Goal: Information Seeking & Learning: Learn about a topic

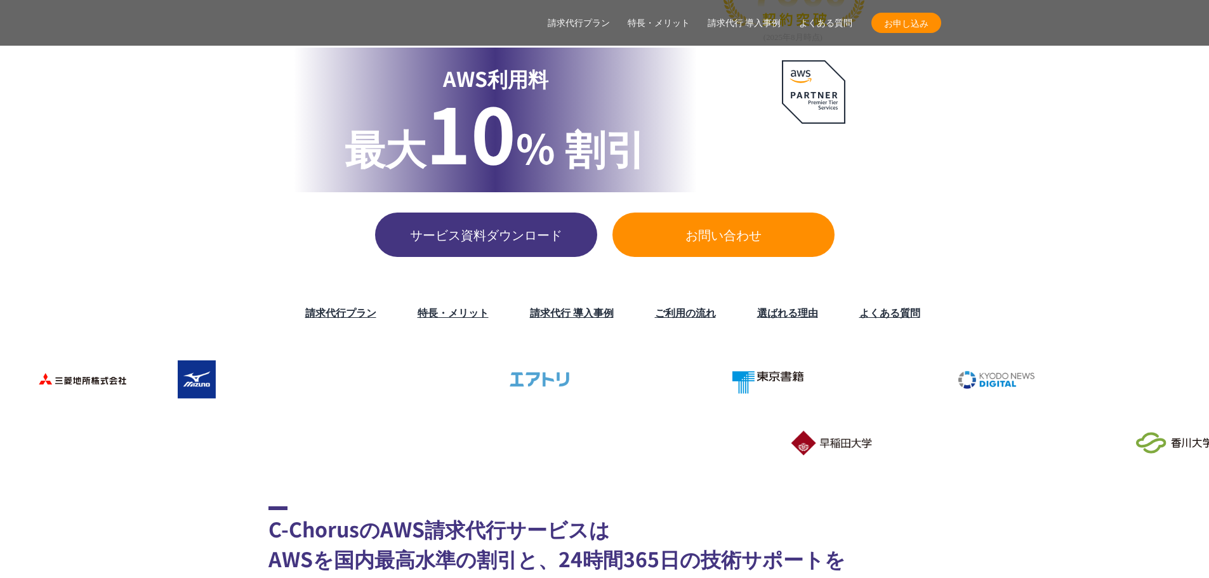
click at [457, 316] on link "特長・メリット" at bounding box center [453, 312] width 71 height 15
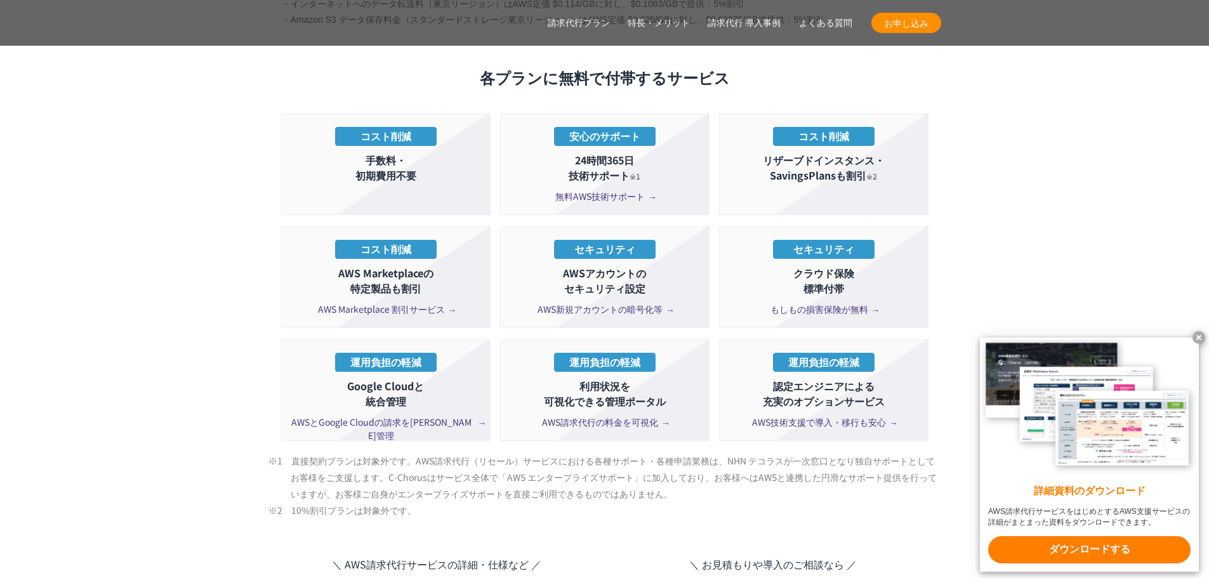
scroll to position [3385, 0]
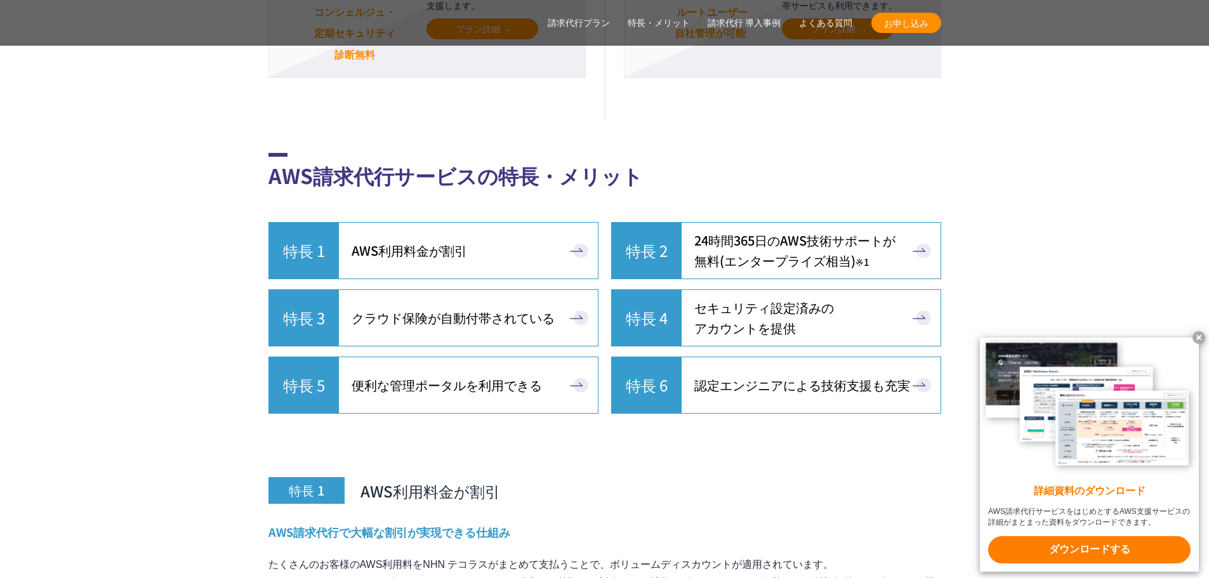
click at [472, 239] on link "特長 1 AWS利用料金が割引" at bounding box center [433, 250] width 330 height 57
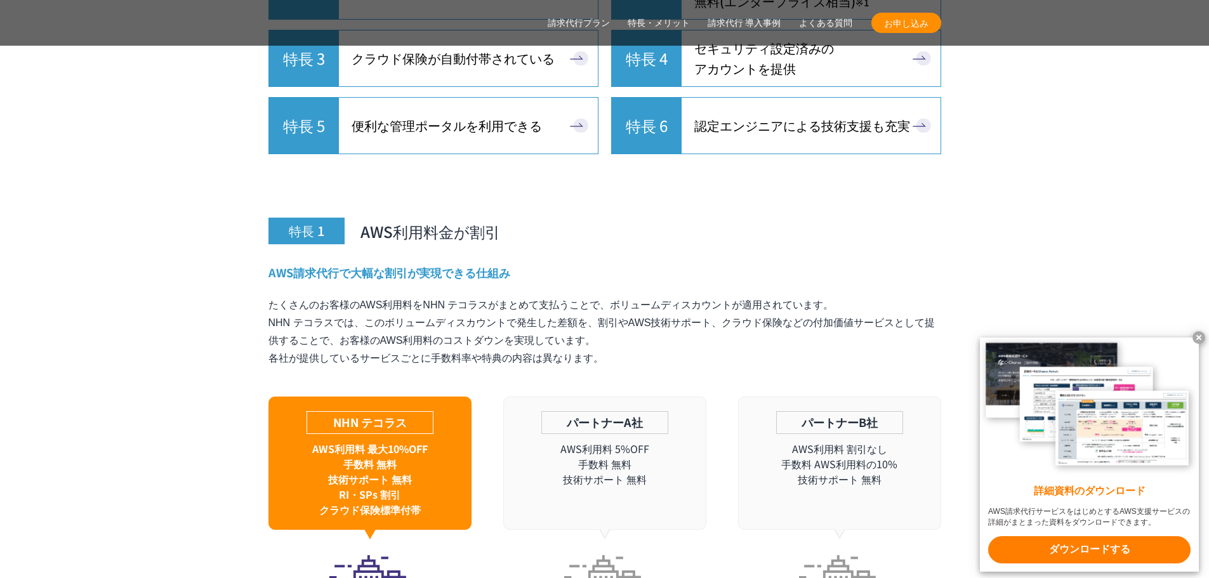
scroll to position [3778, 0]
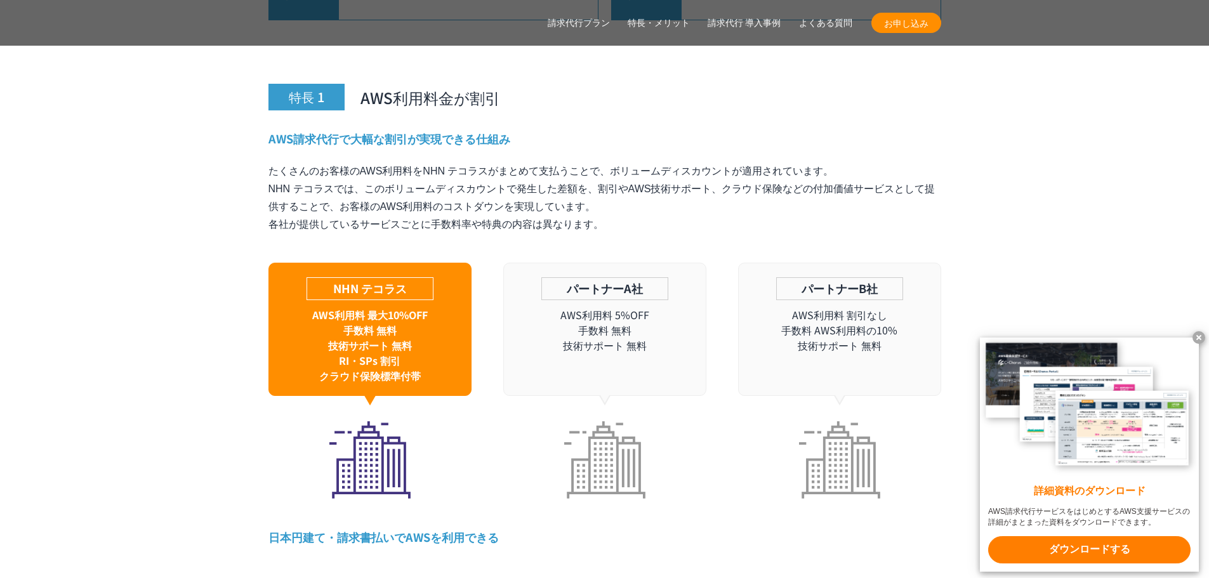
drag, startPoint x: 688, startPoint y: 199, endPoint x: 242, endPoint y: 137, distance: 449.7
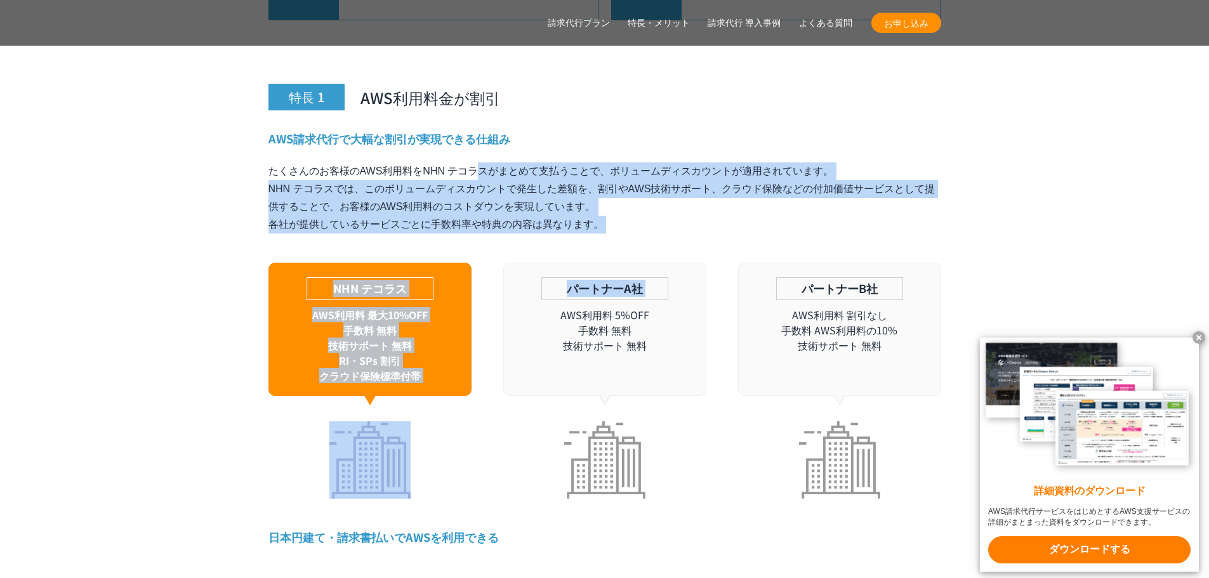
drag, startPoint x: 242, startPoint y: 137, endPoint x: 669, endPoint y: 240, distance: 439.4
click at [669, 263] on div "パートナーA社 AWS利用料 5%OFF 手数料 無料 技術サポート 無料" at bounding box center [604, 329] width 203 height 133
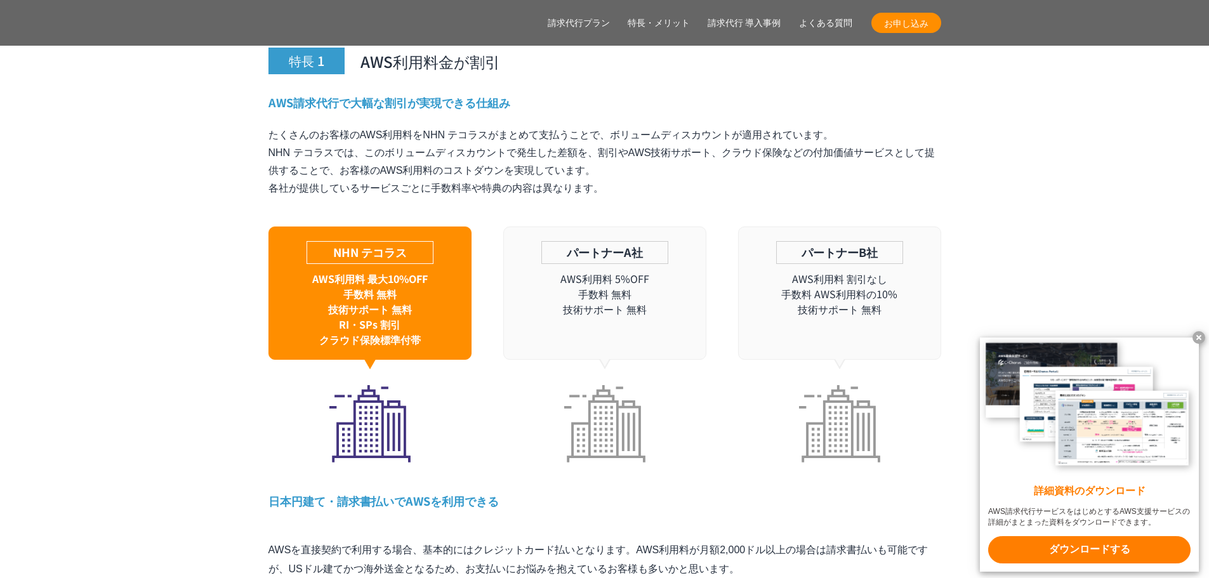
scroll to position [3905, 0]
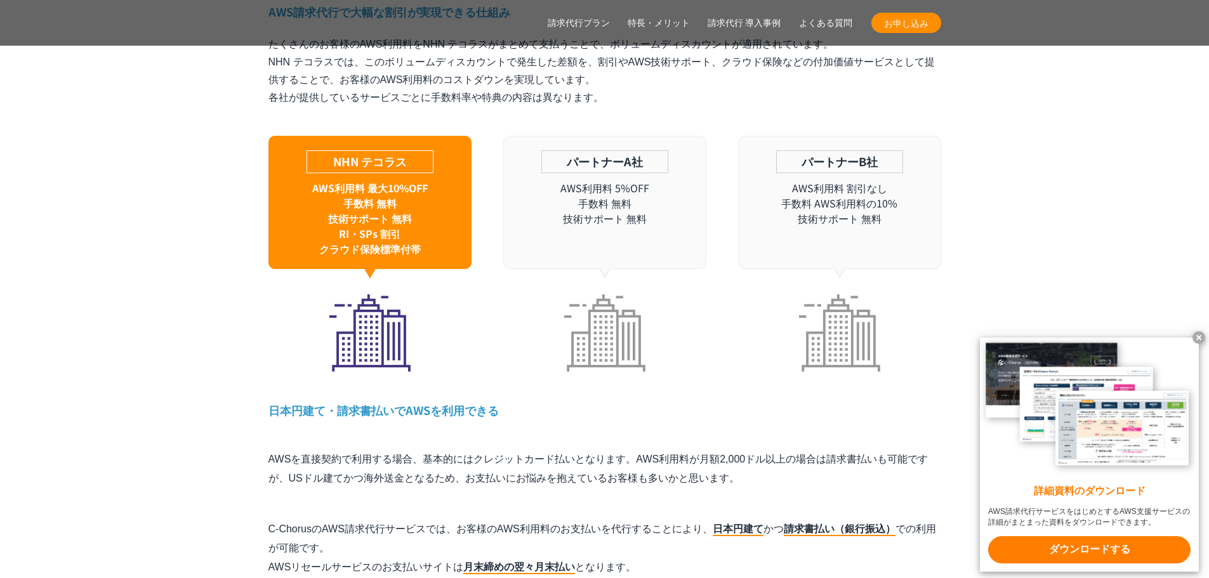
click at [595, 190] on p "AWS利用料 5%OFF 手数料 無料 技術サポート 無料" at bounding box center [605, 203] width 202 height 46
drag, startPoint x: 567, startPoint y: 149, endPoint x: 693, endPoint y: 191, distance: 132.4
click at [692, 191] on div "パートナーA社 AWS利用料 5%OFF 手数料 無料 技術サポート 無料" at bounding box center [604, 202] width 203 height 133
click at [693, 191] on p "AWS利用料 5%OFF 手数料 無料 技術サポート 無料" at bounding box center [605, 203] width 202 height 46
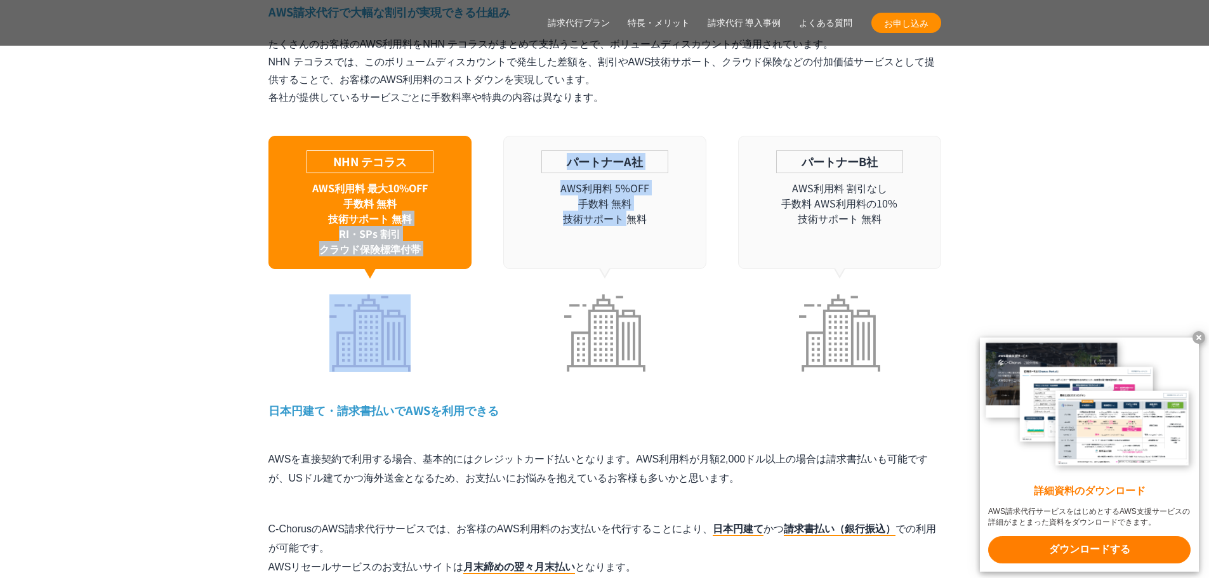
drag, startPoint x: 437, startPoint y: 199, endPoint x: 395, endPoint y: 190, distance: 42.7
click at [395, 190] on div "NHN テコラス AWS利用料 最大10%OFF 手数料 無料 技術サポート 無料 RI・SPs 割引 クラウド保険標準付帯 パートナーA社 AWS利用料 5…" at bounding box center [604, 254] width 673 height 236
click at [395, 190] on p "AWS利用料 最大10%OFF 手数料 無料 技術サポート 無料 RI・SPs 割引 クラウド保険標準付帯" at bounding box center [370, 218] width 202 height 76
drag, startPoint x: 546, startPoint y: 229, endPoint x: 269, endPoint y: 189, distance: 280.1
click at [269, 189] on div "NHN テコラス AWS利用料 最大10%OFF 手数料 無料 技術サポート 無料 RI・SPs 割引 クラウド保険標準付帯 パートナーA社 AWS利用料 5…" at bounding box center [604, 254] width 673 height 236
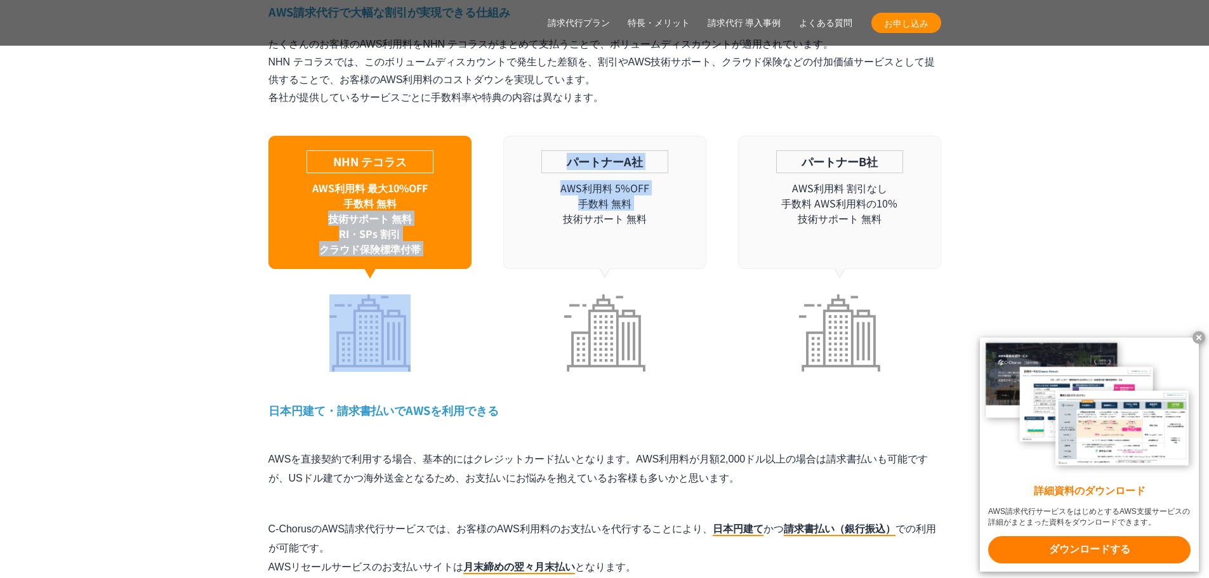
click at [269, 189] on p "AWS利用料 最大10%OFF 手数料 無料 技術サポート 無料 RI・SPs 割引 クラウド保険標準付帯" at bounding box center [370, 218] width 202 height 76
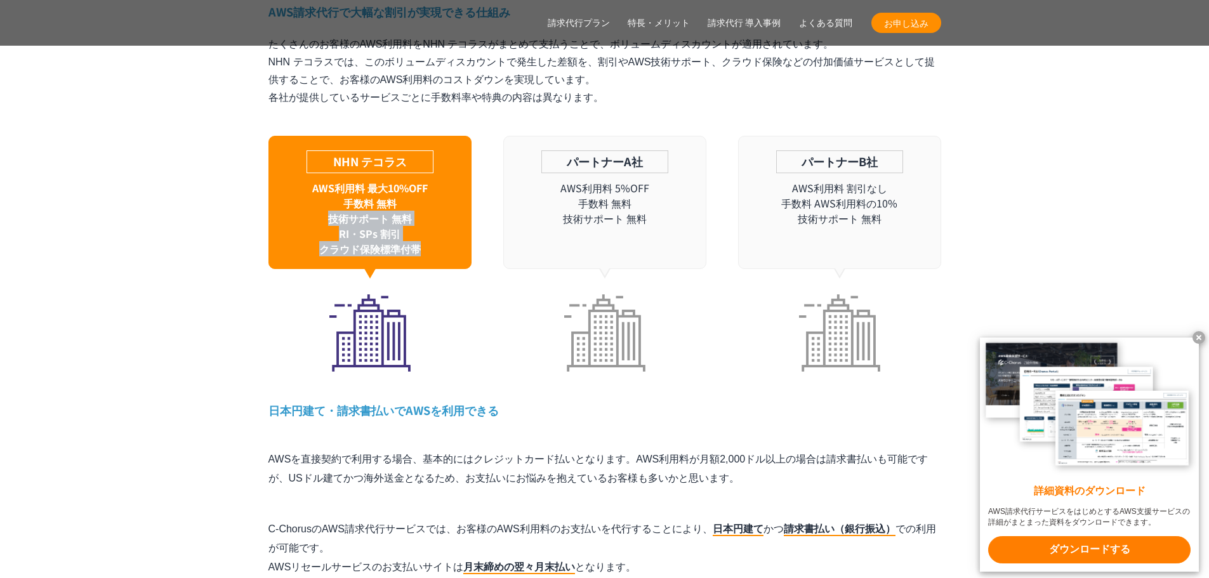
drag, startPoint x: 256, startPoint y: 192, endPoint x: 453, endPoint y: 228, distance: 200.0
click at [453, 228] on p "AWS利用料 最大10%OFF 手数料 無料 技術サポート 無料 RI・SPs 割引 クラウド保険標準付帯" at bounding box center [370, 218] width 202 height 76
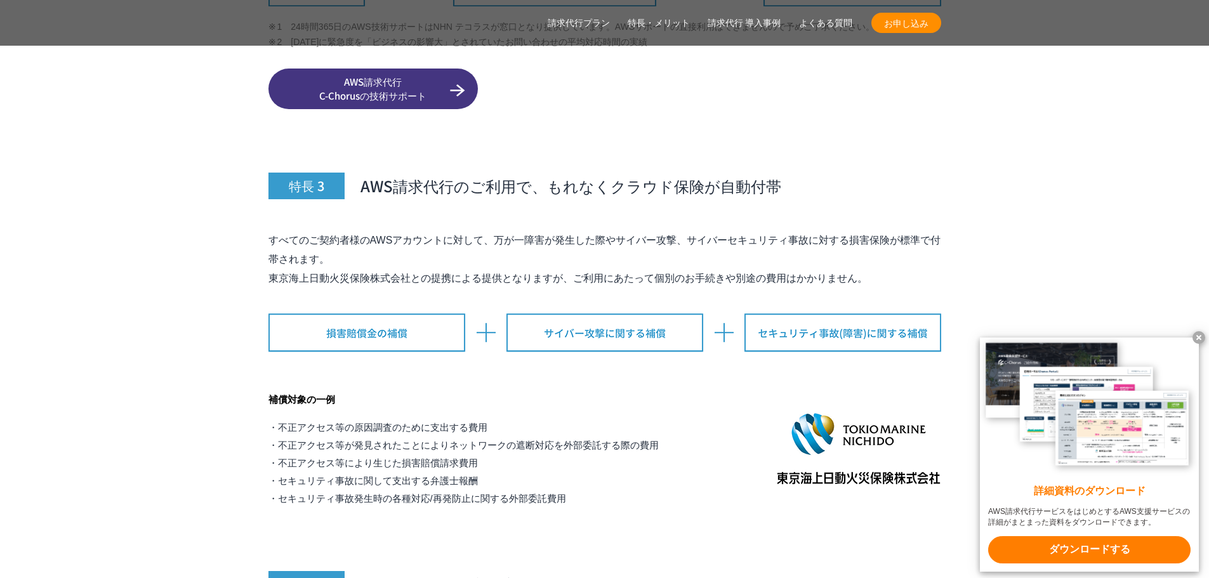
scroll to position [4984, 0]
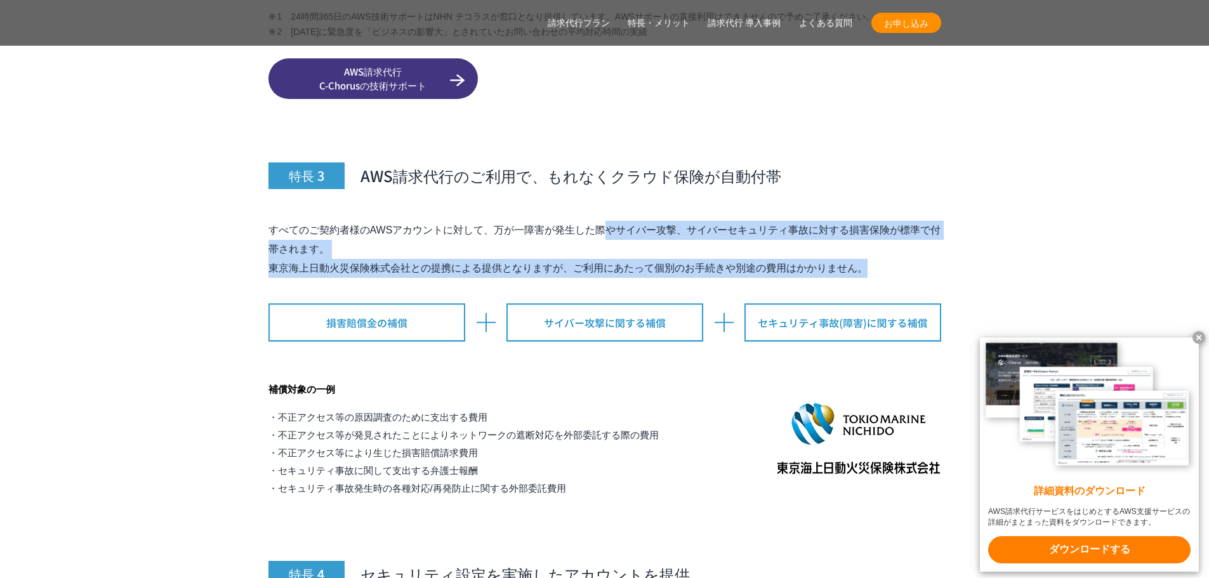
drag, startPoint x: 893, startPoint y: 247, endPoint x: 455, endPoint y: 189, distance: 441.6
click at [455, 189] on div "特長 3 AWS請求代行のご利用で、もれなくクラウド保険が自動付帯 すべてのご契約者様のAWSアカウントに対して、万が一障害が発生した際やサイバー攻撃、サイバ…" at bounding box center [604, 301] width 673 height 392
drag, startPoint x: 339, startPoint y: 171, endPoint x: 681, endPoint y: 259, distance: 353.0
click at [681, 259] on div "特長 3 AWS請求代行のご利用で、もれなくクラウド保険が自動付帯 すべてのご契約者様のAWSアカウントに対して、万が一障害が発生した際やサイバー攻撃、サイバ…" at bounding box center [604, 301] width 673 height 392
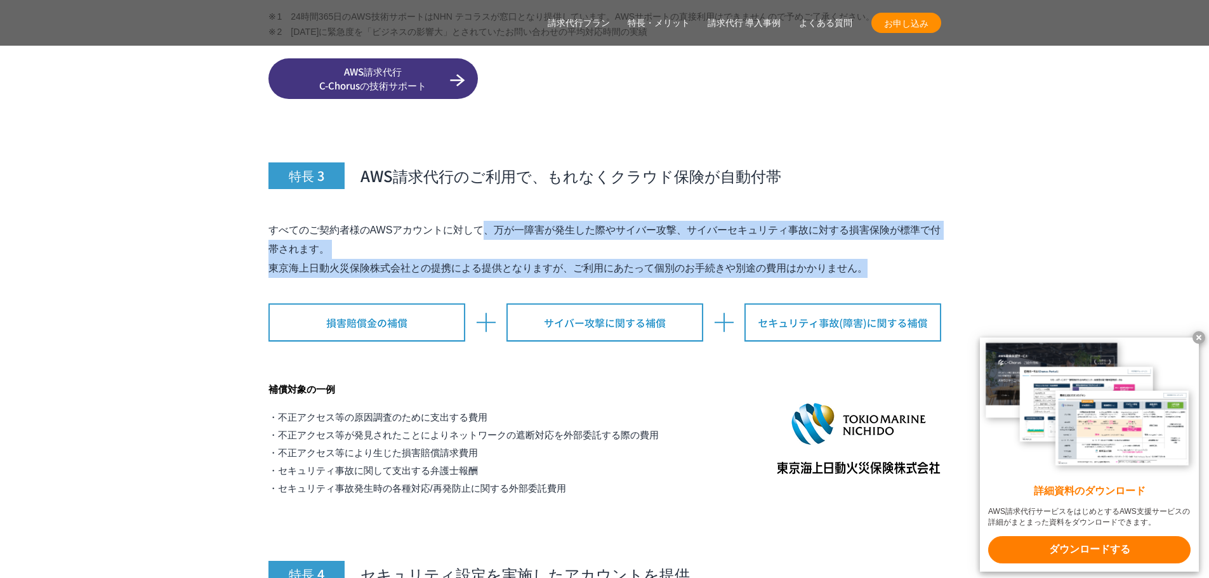
click at [681, 259] on div "特長 3 AWS請求代行のご利用で、もれなくクラウド保険が自動付帯 すべてのご契約者様のAWSアカウントに対して、万が一障害が発生した際やサイバー攻撃、サイバ…" at bounding box center [604, 301] width 673 height 392
drag, startPoint x: 366, startPoint y: 235, endPoint x: 228, endPoint y: 207, distance: 141.1
drag, startPoint x: 230, startPoint y: 207, endPoint x: 762, endPoint y: 265, distance: 535.5
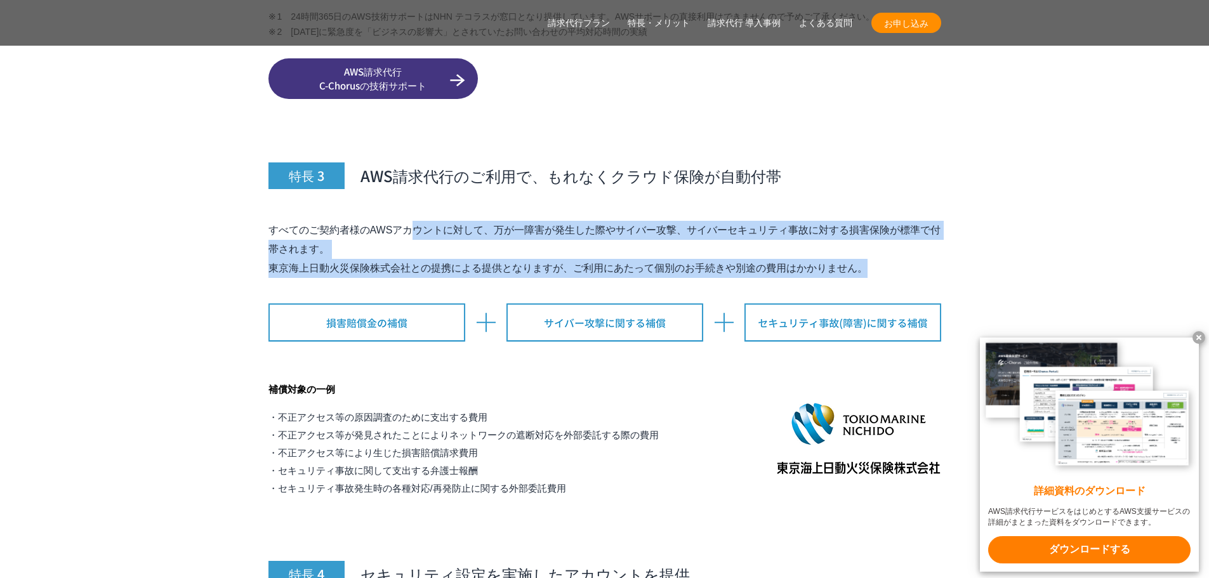
click at [761, 264] on div "特長 3 AWS請求代行のご利用で、もれなくクラウド保険が自動付帯 すべてのご契約者様のAWSアカウントに対して、万が一障害が発生した際やサイバー攻撃、サイバ…" at bounding box center [604, 301] width 673 height 392
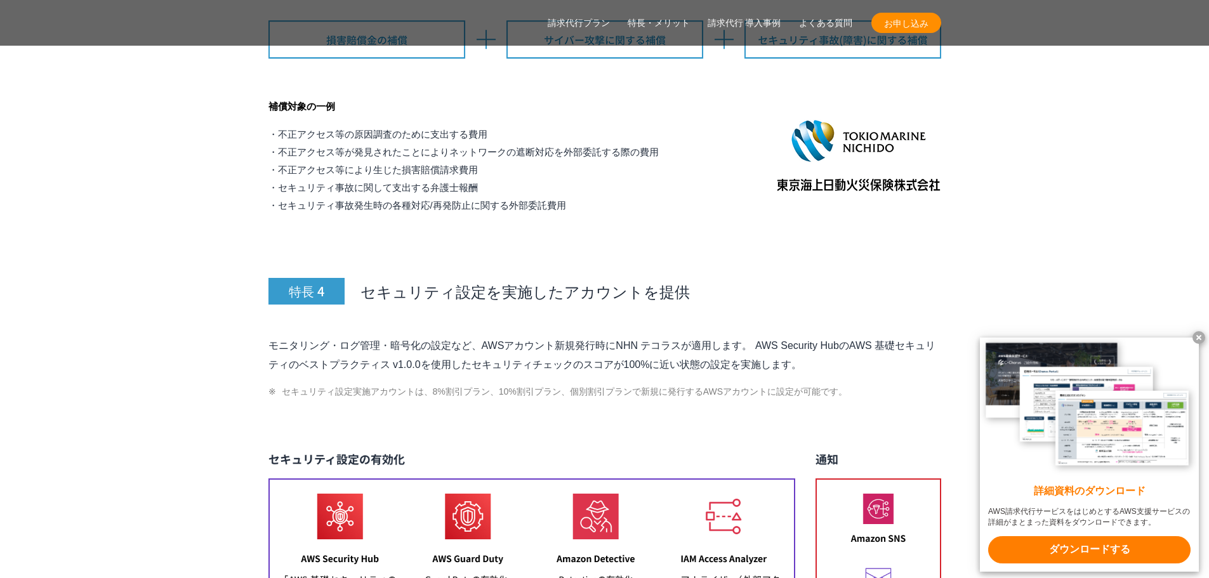
scroll to position [5301, 0]
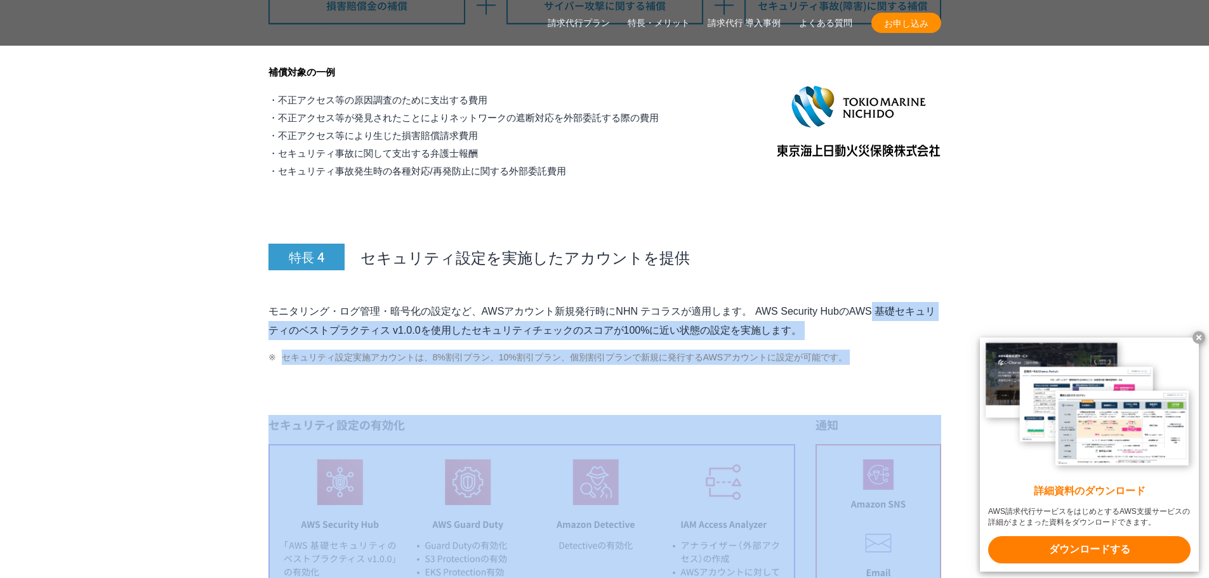
drag, startPoint x: 925, startPoint y: 332, endPoint x: 984, endPoint y: 349, distance: 61.3
click at [984, 349] on body "NHN テコラス AWS総合支援サービス 強み 強み C-Chorusの強み 管理ポータル 開発ロードマップ C-Chorusのサポート 資料を請求する まず…" at bounding box center [604, 248] width 1209 height 11099
click at [984, 349] on x-t at bounding box center [1089, 407] width 219 height 138
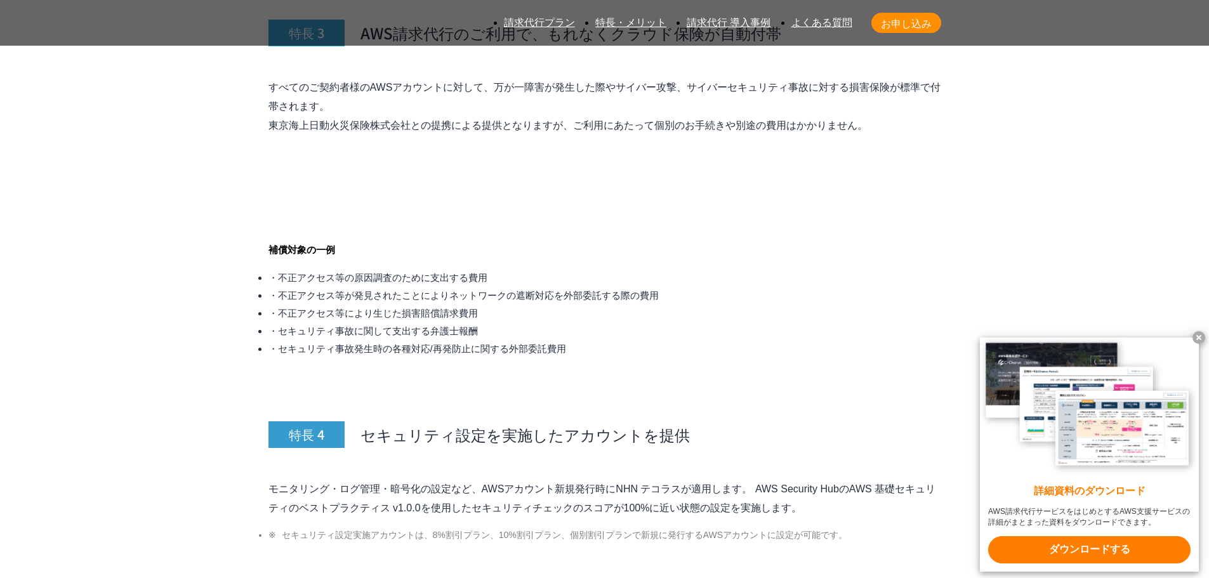
scroll to position [5936, 0]
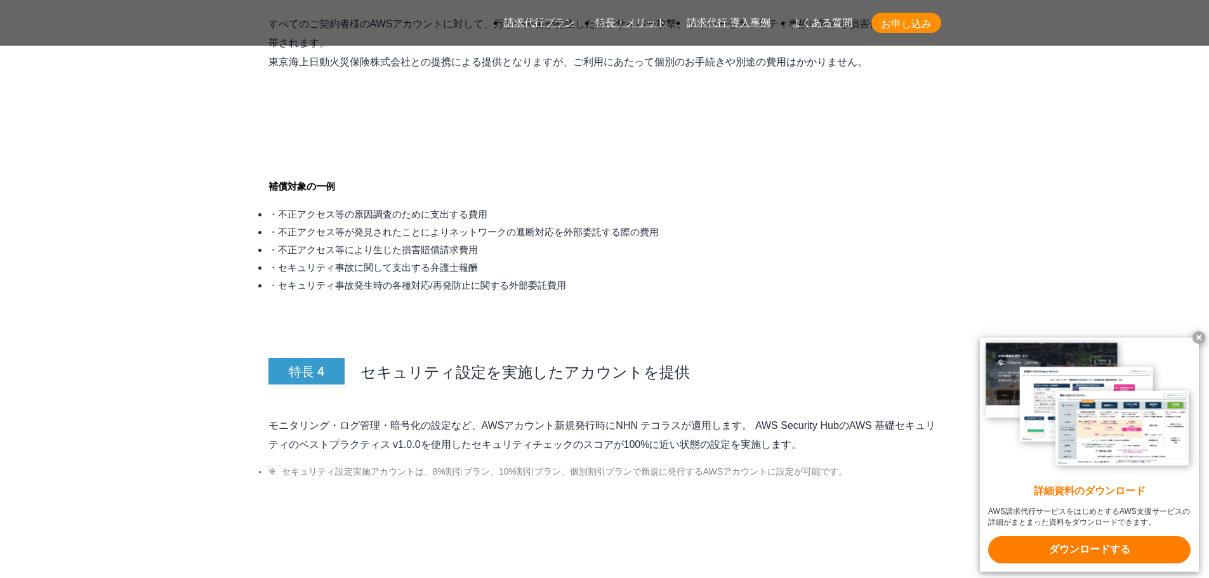
drag, startPoint x: 570, startPoint y: 347, endPoint x: 608, endPoint y: 404, distance: 69.0
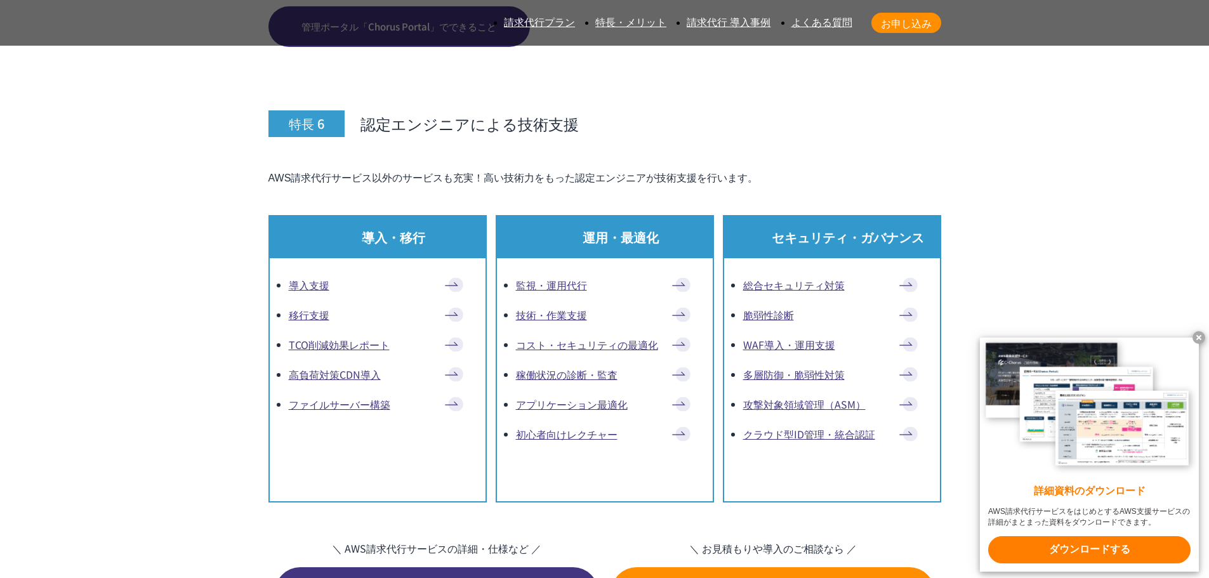
scroll to position [7586, 0]
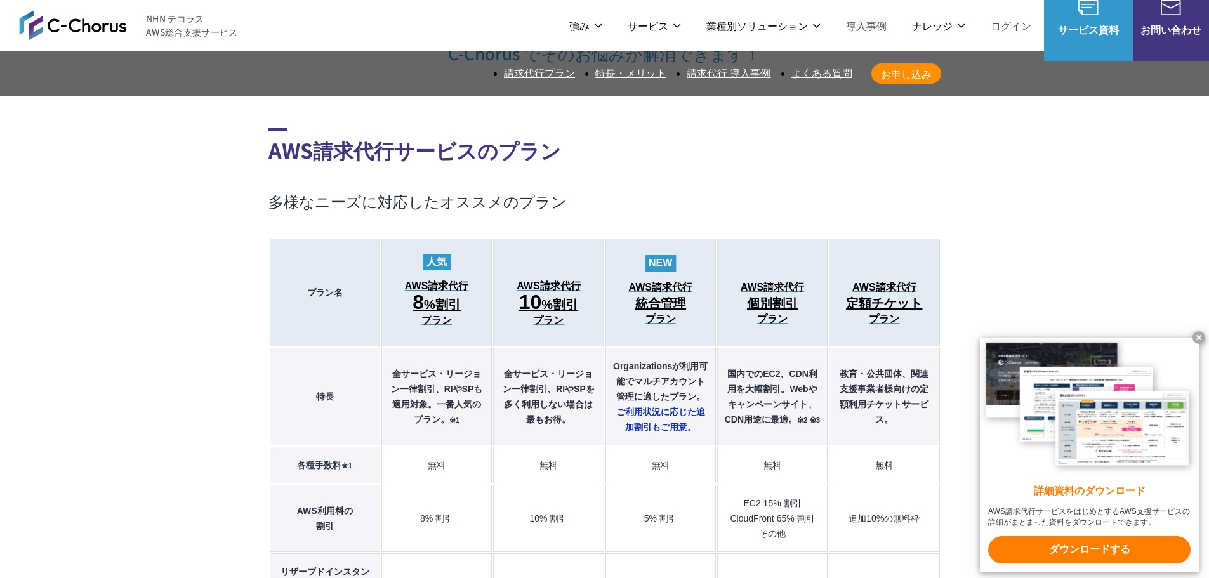
scroll to position [0, 0]
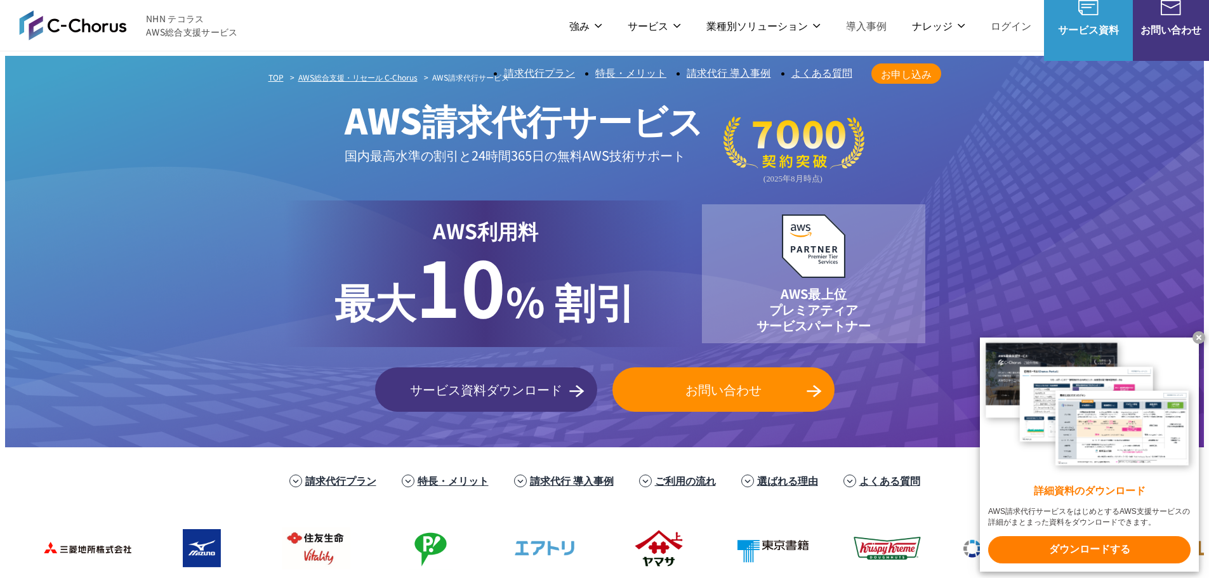
click at [815, 71] on link "よくある質問" at bounding box center [821, 73] width 61 height 11
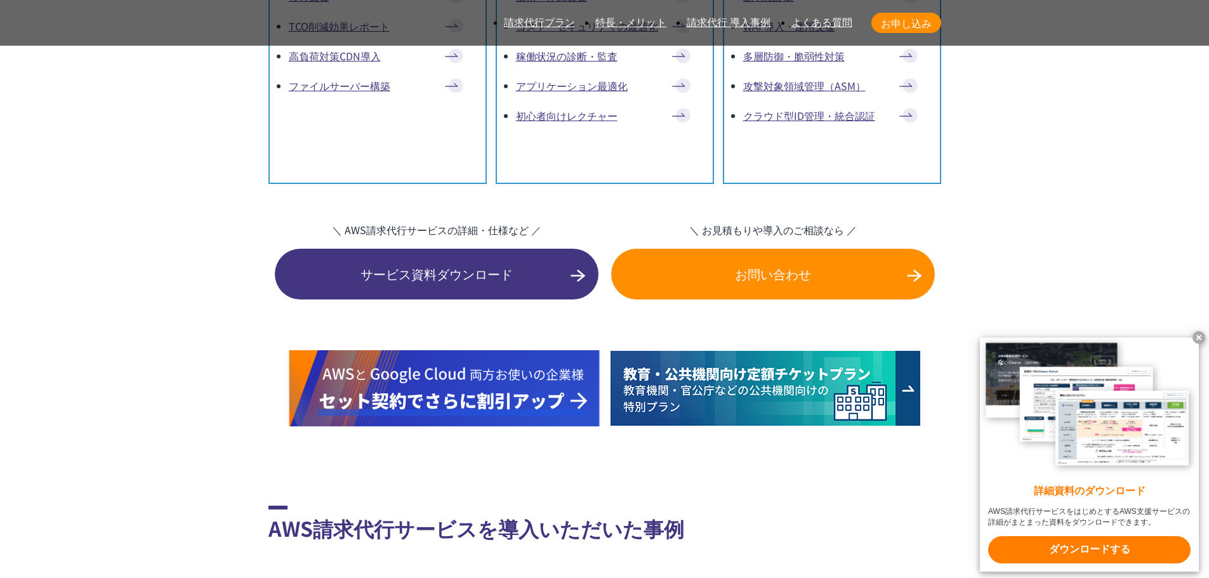
scroll to position [9294, 0]
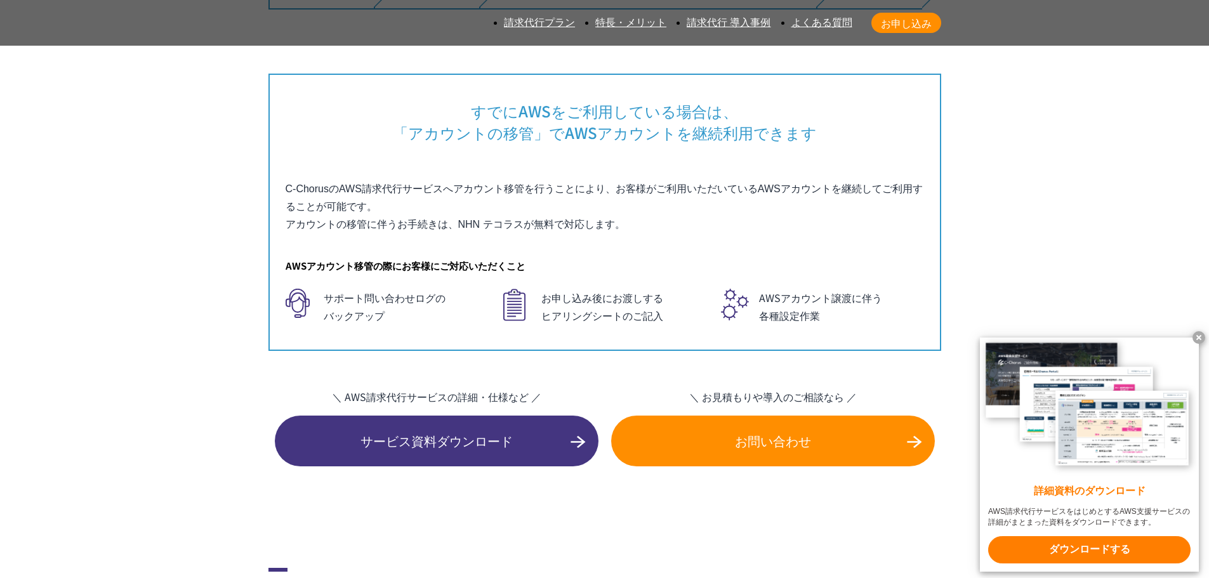
scroll to position [9421, 0]
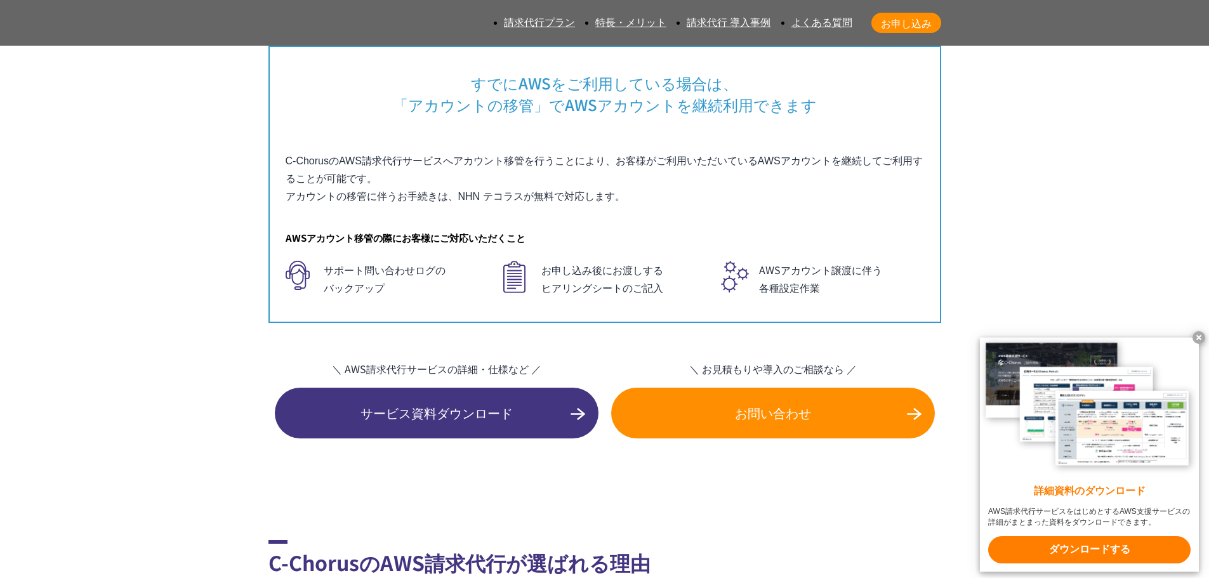
drag, startPoint x: 566, startPoint y: 212, endPoint x: 750, endPoint y: 242, distance: 186.4
drag, startPoint x: 799, startPoint y: 253, endPoint x: 496, endPoint y: 225, distance: 305.3
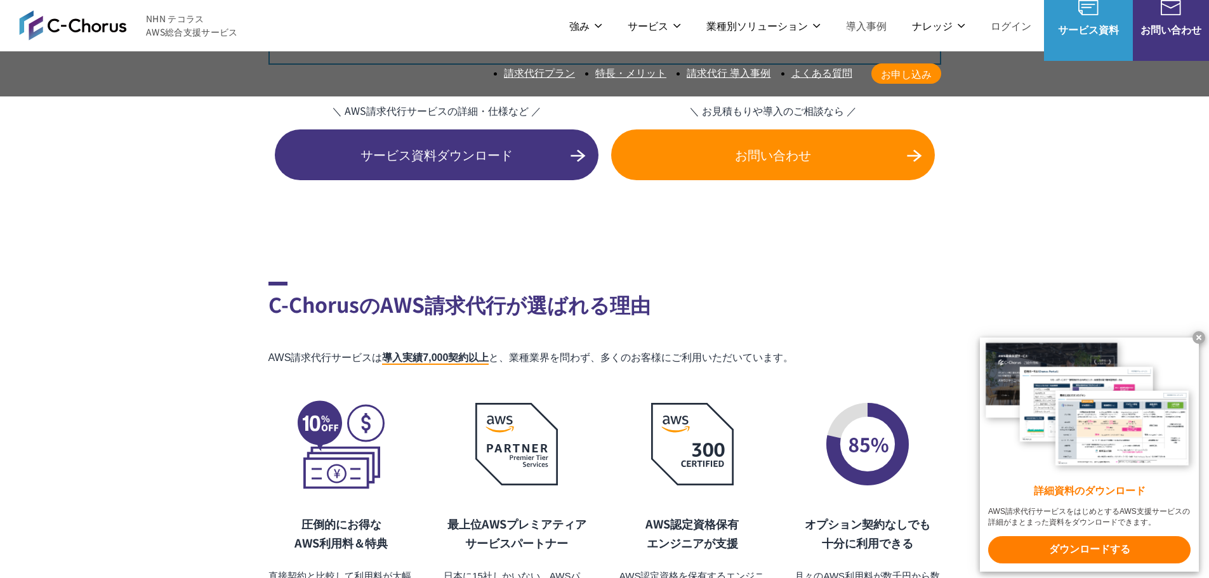
scroll to position [9674, 0]
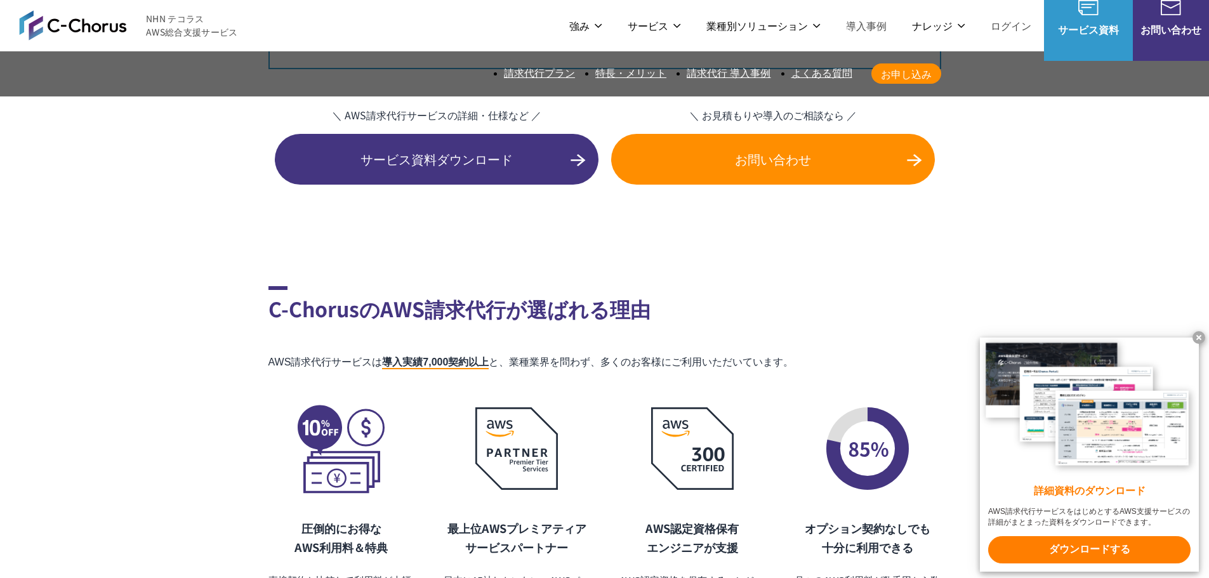
drag, startPoint x: 709, startPoint y: 179, endPoint x: 823, endPoint y: 242, distance: 129.8
drag, startPoint x: 792, startPoint y: 262, endPoint x: 778, endPoint y: 249, distance: 19.8
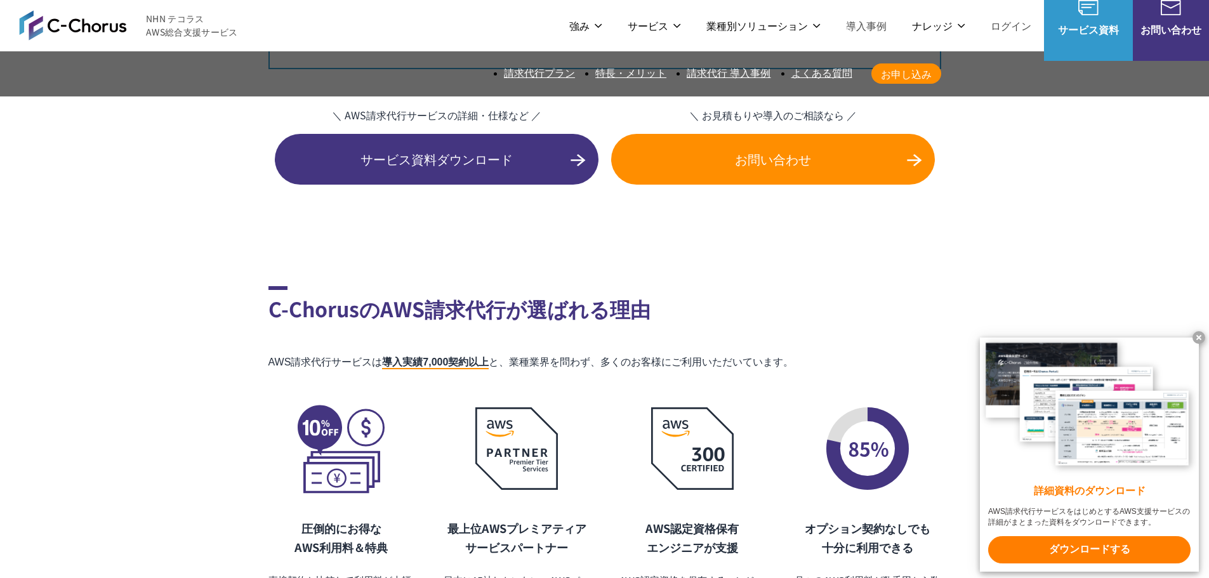
drag, startPoint x: 532, startPoint y: 326, endPoint x: 494, endPoint y: 322, distance: 38.9
drag, startPoint x: 289, startPoint y: 322, endPoint x: 725, endPoint y: 375, distance: 439.8
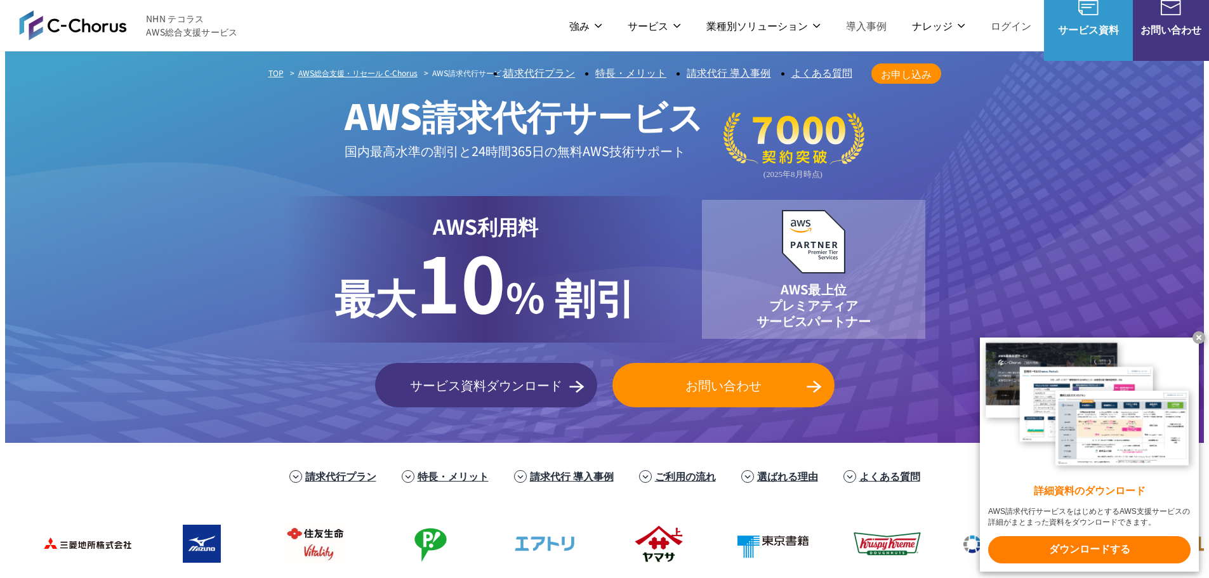
scroll to position [0, 0]
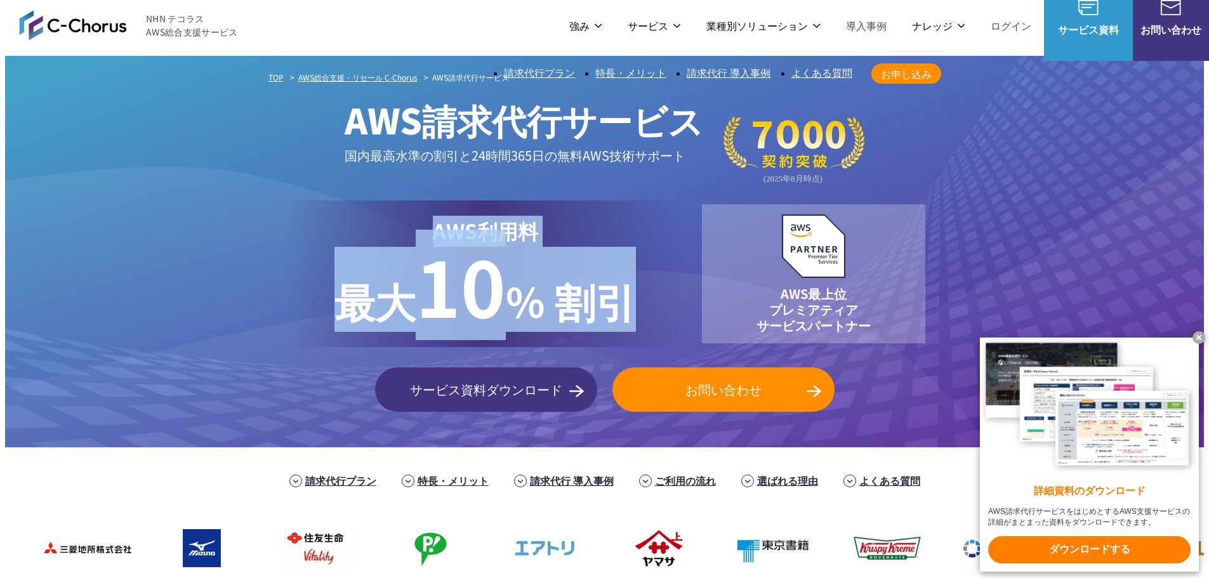
drag, startPoint x: 444, startPoint y: 200, endPoint x: 688, endPoint y: 263, distance: 252.4
click at [687, 263] on div "AWS利用料 最大 最大 10 % 割引" at bounding box center [485, 274] width 403 height 147
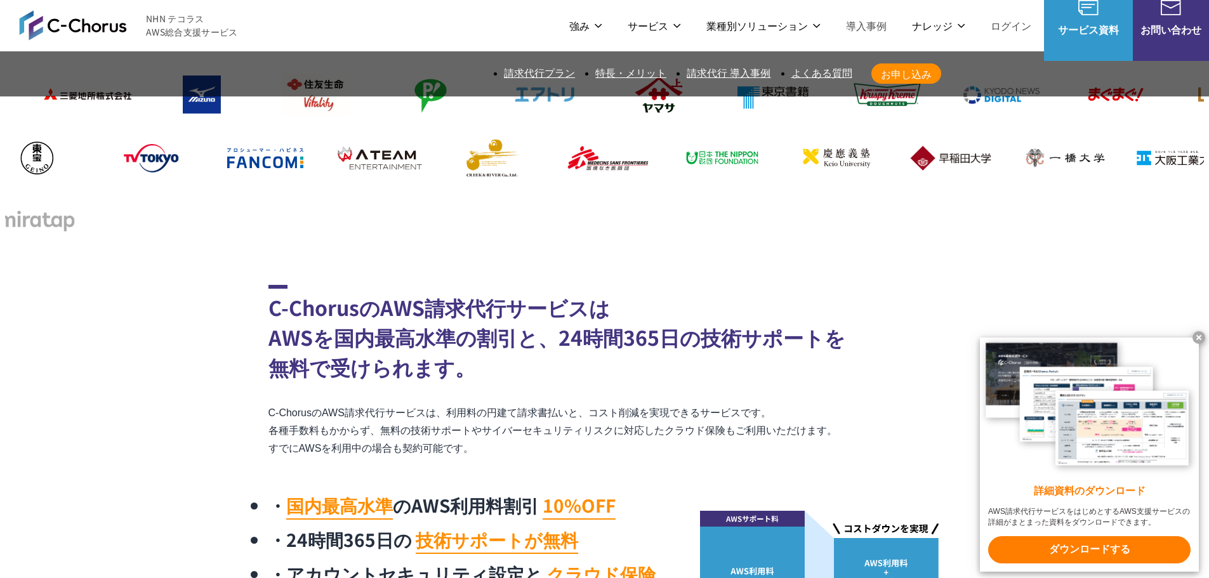
scroll to position [444, 0]
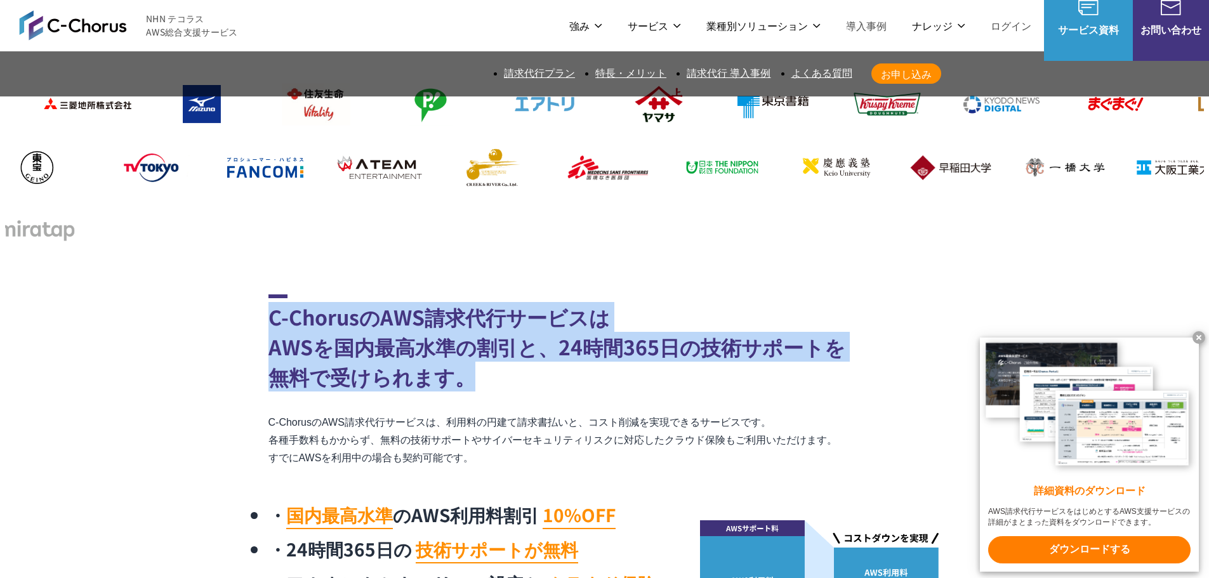
drag, startPoint x: 383, startPoint y: 275, endPoint x: 223, endPoint y: 212, distance: 172.0
click at [223, 294] on section "C-ChorusのAWS請求代行サービスは AWSを国内最高水準の割引と、24時間365日の技術サポートを 無料で受けられます。 C-ChorusのAWS請求…" at bounding box center [604, 476] width 1199 height 364
copy h2 "C-ChorusのAWS請求代行サービスは AWSを国内最高水準の割引と、24時間365日の技術サポートを 無料で受けられます。"
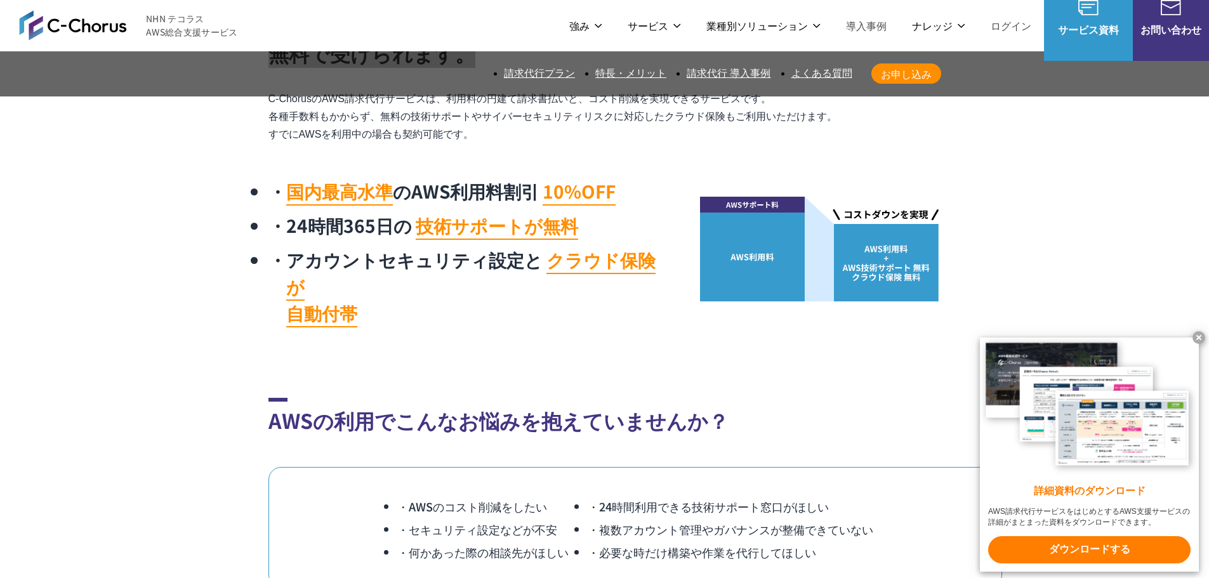
scroll to position [1015, 0]
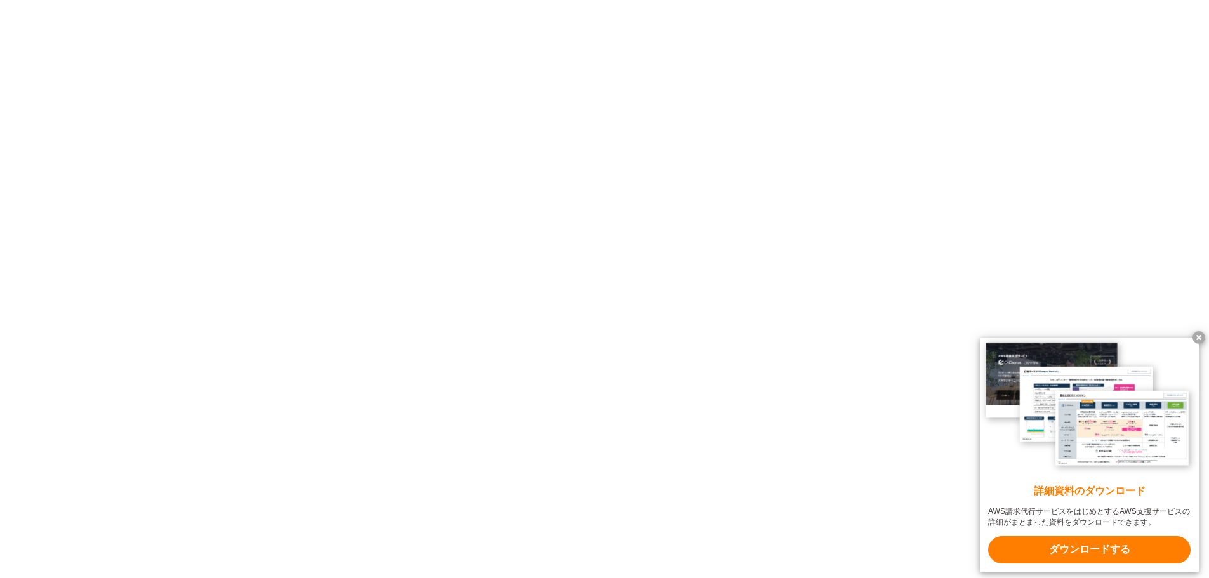
scroll to position [1523, 0]
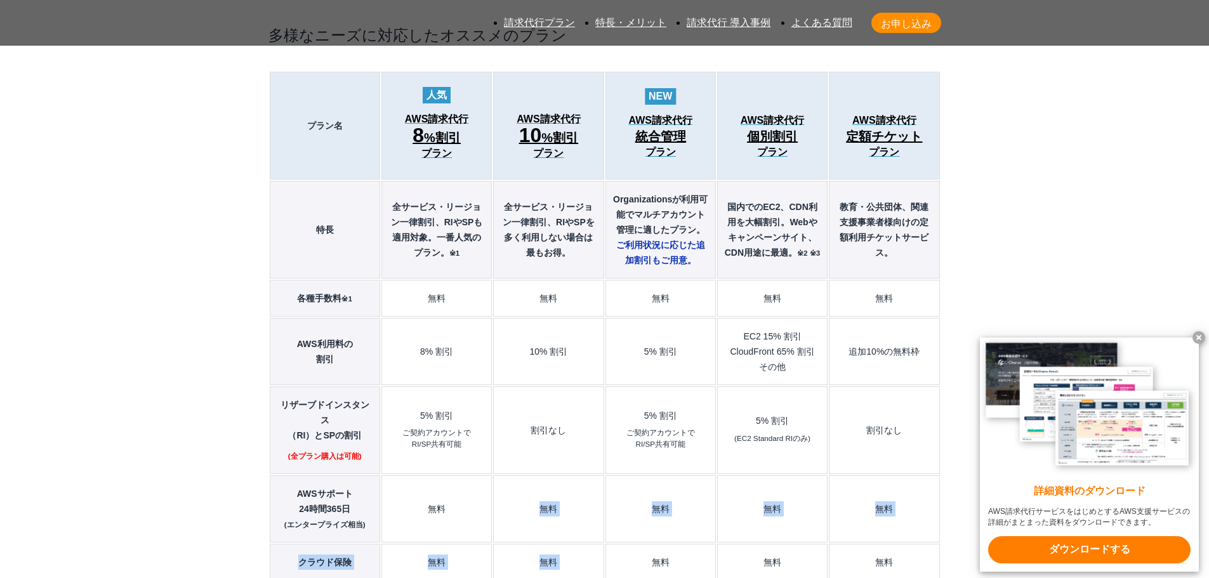
drag, startPoint x: 563, startPoint y: 355, endPoint x: 654, endPoint y: 392, distance: 98.2
click at [657, 391] on tbody "プラン名 AWS請求代行 8 %割引 プラン AWS請求代行 10 %割引 プラン AWS請求代行 統合管理 プラン AWS請求代行 個別割引 プラン" at bounding box center [605, 453] width 670 height 763
click at [654, 544] on td "無料" at bounding box center [660, 562] width 110 height 37
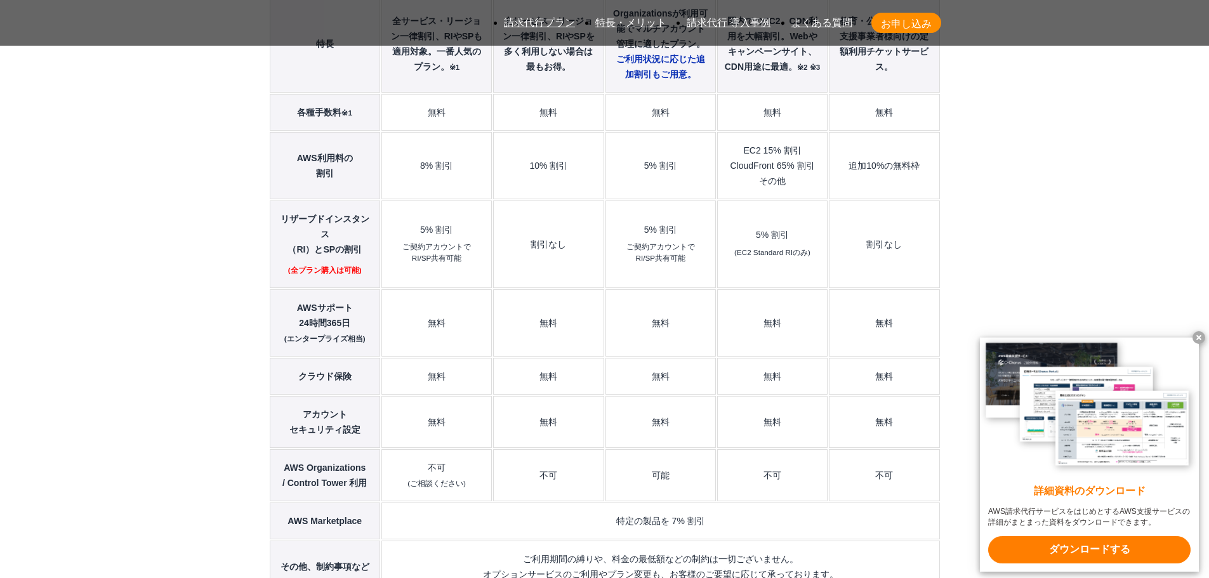
scroll to position [1904, 0]
